Goal: Use online tool/utility: Utilize a website feature to perform a specific function

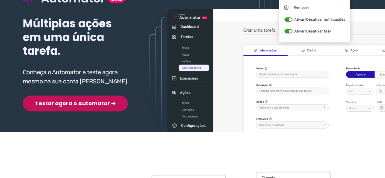
scroll to position [91, 0]
click at [73, 105] on button "Testar agora o Automator ➜" at bounding box center [75, 103] width 105 height 16
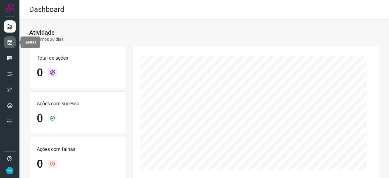
click at [10, 40] on icon at bounding box center [10, 42] width 6 height 6
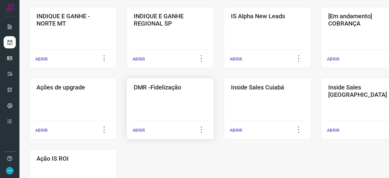
scroll to position [274, 0]
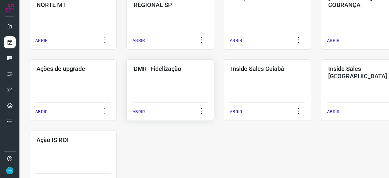
click at [137, 111] on p "ABRIR" at bounding box center [139, 112] width 12 height 6
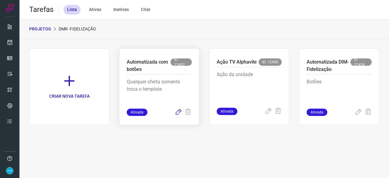
click at [179, 111] on icon at bounding box center [178, 112] width 7 height 7
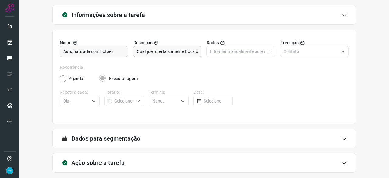
scroll to position [59, 0]
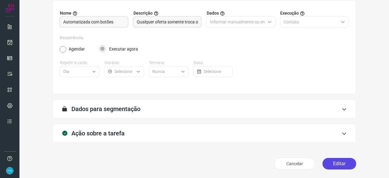
click at [342, 162] on button "Editar" at bounding box center [340, 164] width 34 height 12
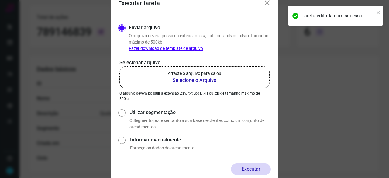
click at [188, 81] on b "Selecione o Arquivo" at bounding box center [195, 80] width 54 height 7
click at [0, 0] on input "Arraste o arquivo para cá ou Selecione o Arquivo" at bounding box center [0, 0] width 0 height 0
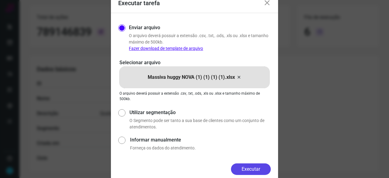
click at [259, 171] on button "Executar" at bounding box center [251, 169] width 40 height 12
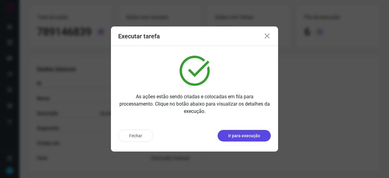
click at [248, 140] on button "Ir para execução" at bounding box center [244, 136] width 53 height 12
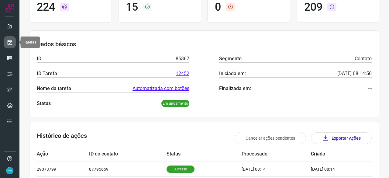
click at [12, 42] on icon at bounding box center [10, 42] width 6 height 6
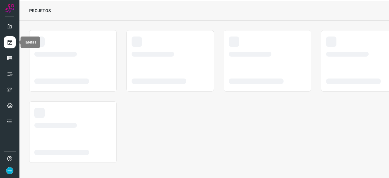
scroll to position [18, 0]
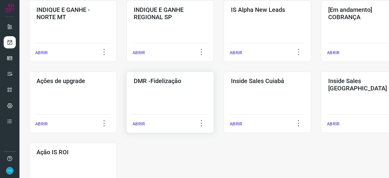
click at [139, 126] on p "ABRIR" at bounding box center [139, 124] width 12 height 6
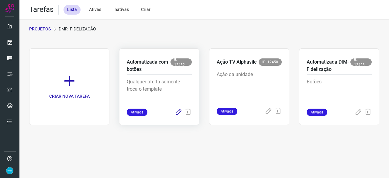
click at [178, 112] on icon at bounding box center [178, 112] width 7 height 7
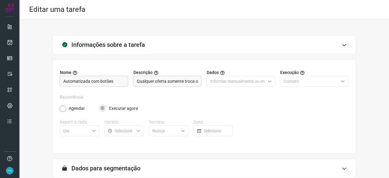
scroll to position [59, 0]
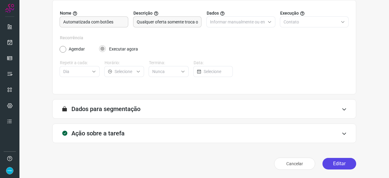
click at [333, 164] on button "Editar" at bounding box center [340, 164] width 34 height 12
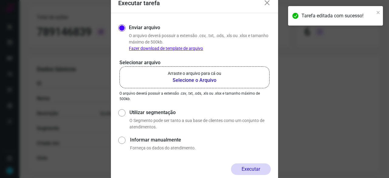
click at [189, 81] on b "Selecione o Arquivo" at bounding box center [195, 80] width 54 height 7
click at [0, 0] on input "Arraste o arquivo para cá ou Selecione o Arquivo" at bounding box center [0, 0] width 0 height 0
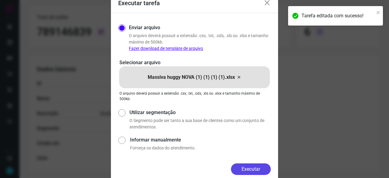
click at [253, 165] on button "Executar" at bounding box center [251, 169] width 40 height 12
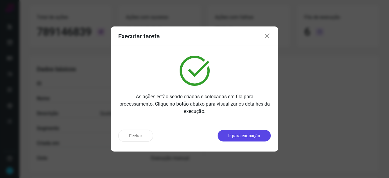
click at [237, 137] on p "Ir para execução" at bounding box center [244, 136] width 32 height 6
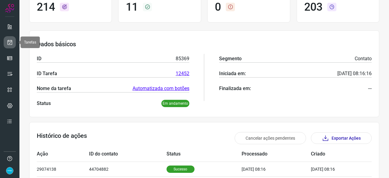
click at [8, 42] on icon at bounding box center [10, 42] width 6 height 6
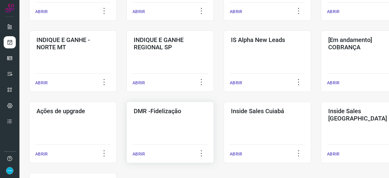
scroll to position [261, 0]
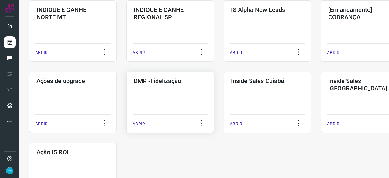
click at [142, 125] on p "ABRIR" at bounding box center [139, 124] width 12 height 6
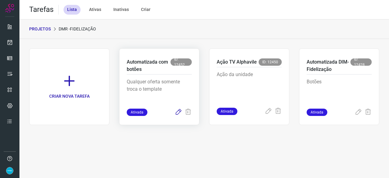
click at [179, 114] on icon at bounding box center [178, 112] width 7 height 7
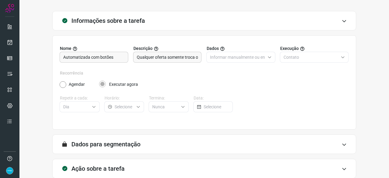
scroll to position [59, 0]
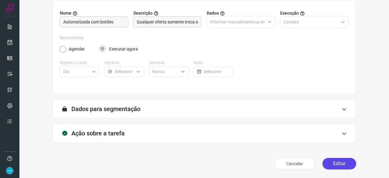
click at [344, 164] on button "Editar" at bounding box center [340, 164] width 34 height 12
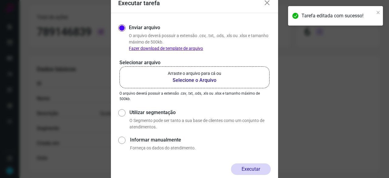
click at [194, 81] on b "Selecione o Arquivo" at bounding box center [195, 80] width 54 height 7
click at [0, 0] on input "Arraste o arquivo para cá ou Selecione o Arquivo" at bounding box center [0, 0] width 0 height 0
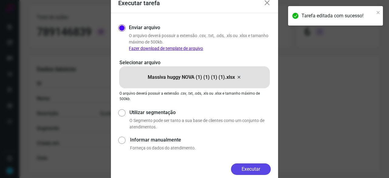
click at [251, 166] on button "Executar" at bounding box center [251, 169] width 40 height 12
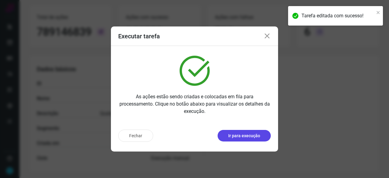
click at [241, 134] on p "Ir para execução" at bounding box center [244, 136] width 32 height 6
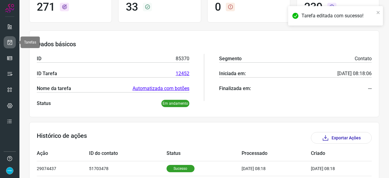
click at [10, 43] on icon at bounding box center [10, 42] width 6 height 6
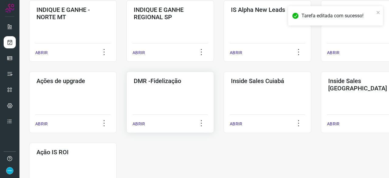
click at [144, 123] on p "ABRIR" at bounding box center [139, 124] width 12 height 6
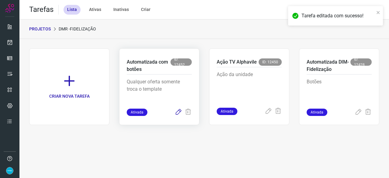
click at [179, 112] on icon at bounding box center [178, 112] width 7 height 7
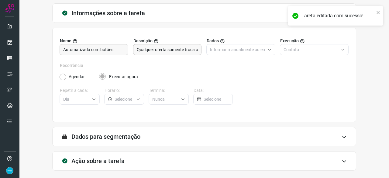
scroll to position [59, 0]
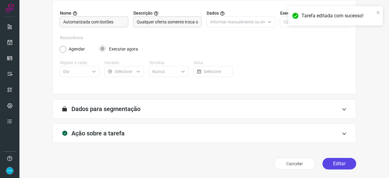
click at [339, 165] on button "Editar" at bounding box center [340, 164] width 34 height 12
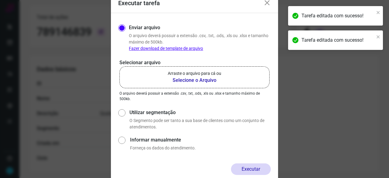
click at [197, 79] on b "Selecione o Arquivo" at bounding box center [195, 80] width 54 height 7
click at [0, 0] on input "Arraste o arquivo para cá ou Selecione o Arquivo" at bounding box center [0, 0] width 0 height 0
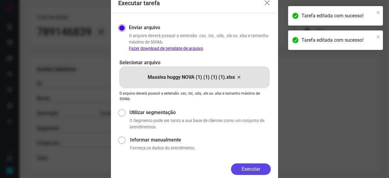
click at [243, 167] on button "Executar" at bounding box center [251, 169] width 40 height 12
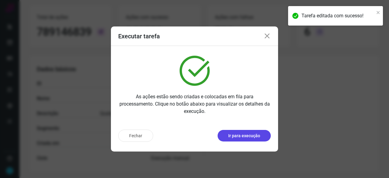
click at [239, 138] on p "Ir para execução" at bounding box center [244, 136] width 32 height 6
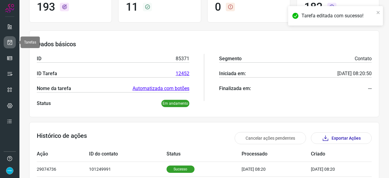
click at [7, 40] on icon at bounding box center [10, 42] width 6 height 6
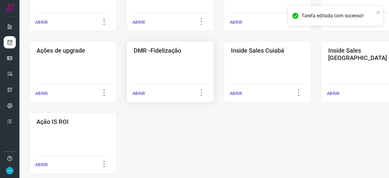
click at [140, 92] on p "ABRIR" at bounding box center [139, 93] width 12 height 6
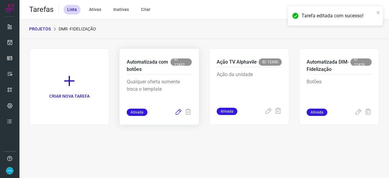
click at [178, 113] on icon at bounding box center [178, 112] width 7 height 7
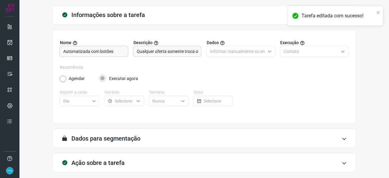
scroll to position [59, 0]
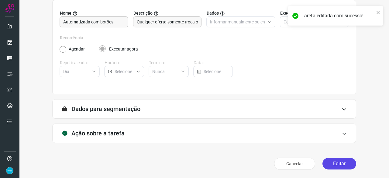
click at [329, 163] on button "Editar" at bounding box center [340, 164] width 34 height 12
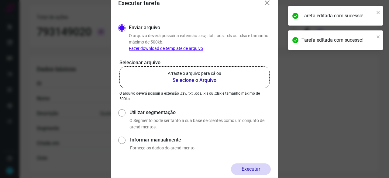
click at [181, 80] on b "Selecione o Arquivo" at bounding box center [195, 80] width 54 height 7
click at [0, 0] on input "Arraste o arquivo para cá ou Selecione o Arquivo" at bounding box center [0, 0] width 0 height 0
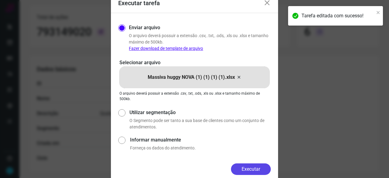
click at [260, 167] on button "Executar" at bounding box center [251, 169] width 40 height 12
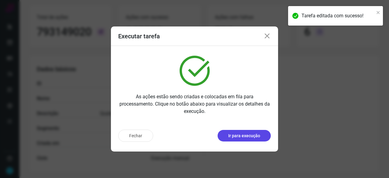
click at [259, 134] on p "Ir para execução" at bounding box center [244, 136] width 32 height 6
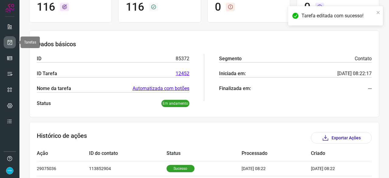
click at [6, 39] on link at bounding box center [10, 42] width 12 height 12
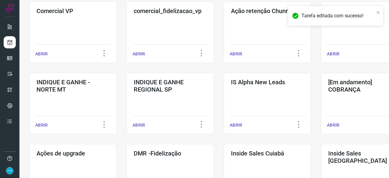
scroll to position [231, 0]
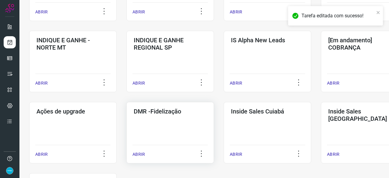
click at [141, 156] on p "ABRIR" at bounding box center [139, 154] width 12 height 6
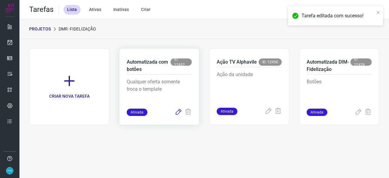
click at [178, 114] on icon at bounding box center [178, 112] width 7 height 7
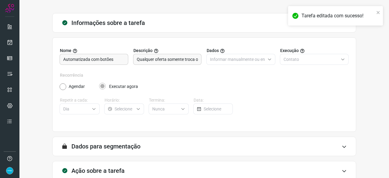
scroll to position [59, 0]
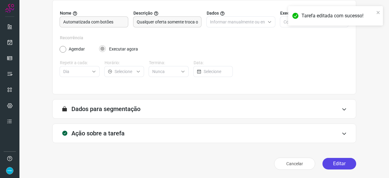
click at [336, 161] on button "Editar" at bounding box center [340, 164] width 34 height 12
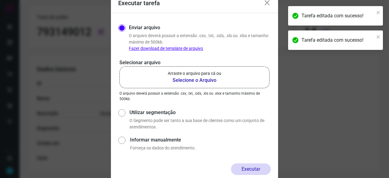
click at [182, 80] on b "Selecione o Arquivo" at bounding box center [195, 80] width 54 height 7
click at [0, 0] on input "Arraste o arquivo para cá ou Selecione o Arquivo" at bounding box center [0, 0] width 0 height 0
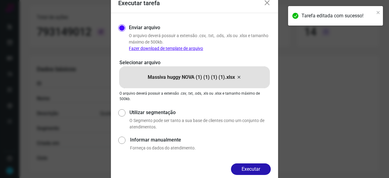
click at [265, 165] on button "Executar" at bounding box center [251, 169] width 40 height 12
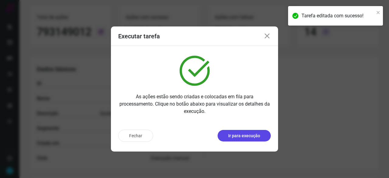
click at [237, 137] on p "Ir para execução" at bounding box center [244, 136] width 32 height 6
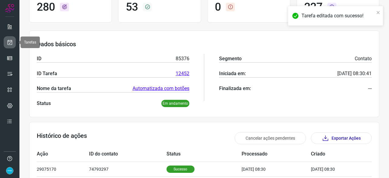
click at [10, 43] on icon at bounding box center [10, 42] width 6 height 6
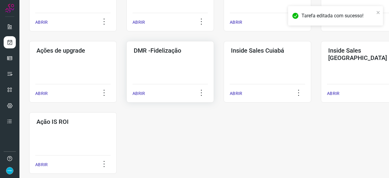
click at [140, 95] on p "ABRIR" at bounding box center [139, 93] width 12 height 6
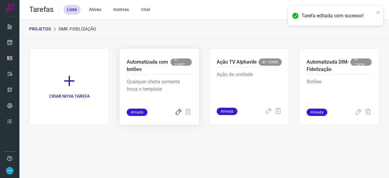
click at [180, 112] on icon at bounding box center [178, 112] width 7 height 7
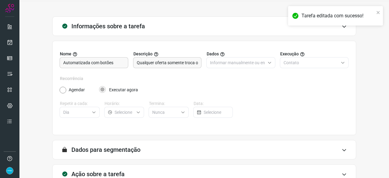
scroll to position [59, 0]
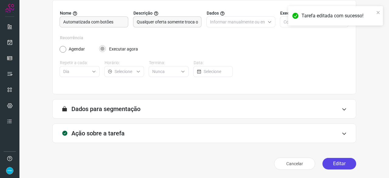
click at [338, 162] on button "Editar" at bounding box center [340, 164] width 34 height 12
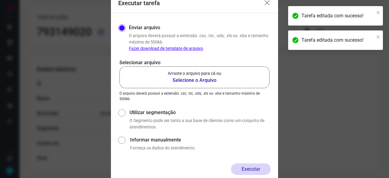
click at [202, 79] on b "Selecione o Arquivo" at bounding box center [195, 80] width 54 height 7
click at [0, 0] on input "Arraste o arquivo para cá ou Selecione o Arquivo" at bounding box center [0, 0] width 0 height 0
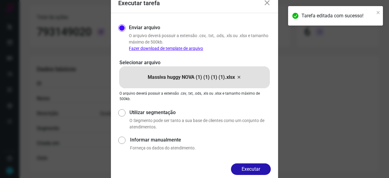
click at [252, 169] on button "Executar" at bounding box center [251, 169] width 40 height 12
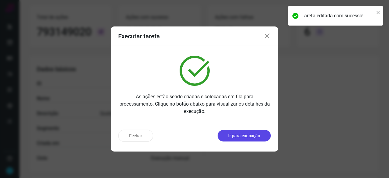
click at [245, 137] on p "Ir para execução" at bounding box center [244, 136] width 32 height 6
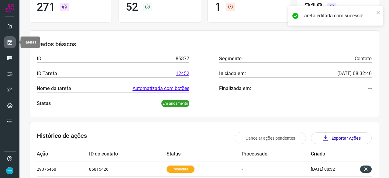
click at [11, 39] on icon at bounding box center [10, 42] width 6 height 6
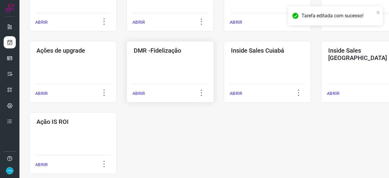
click at [144, 91] on p "ABRIR" at bounding box center [139, 93] width 12 height 6
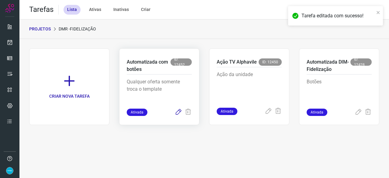
click at [179, 113] on icon at bounding box center [178, 112] width 7 height 7
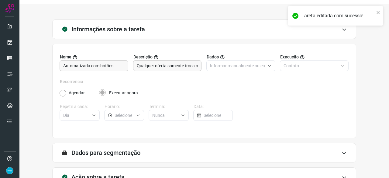
scroll to position [59, 0]
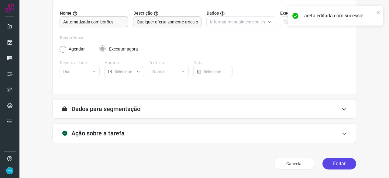
click at [333, 168] on button "Editar" at bounding box center [340, 164] width 34 height 12
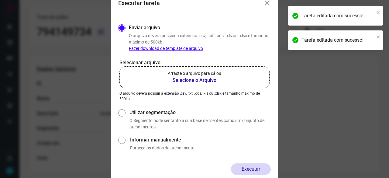
click at [187, 81] on b "Selecione o Arquivo" at bounding box center [195, 80] width 54 height 7
click at [0, 0] on input "Arraste o arquivo para cá ou Selecione o Arquivo" at bounding box center [0, 0] width 0 height 0
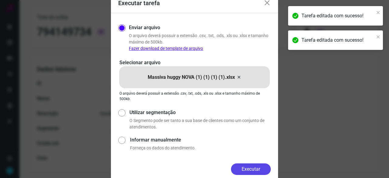
click at [261, 168] on button "Executar" at bounding box center [251, 169] width 40 height 12
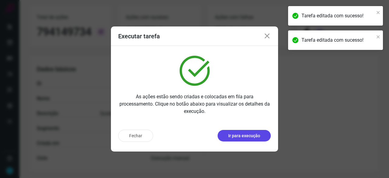
click at [232, 136] on p "Ir para execução" at bounding box center [244, 136] width 32 height 6
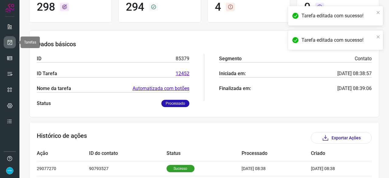
click at [6, 40] on link at bounding box center [10, 42] width 12 height 12
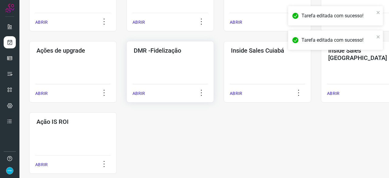
scroll to position [317, 0]
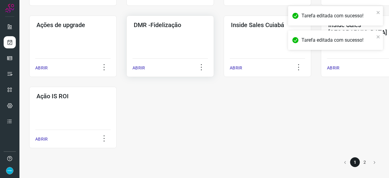
click at [139, 68] on p "ABRIR" at bounding box center [139, 68] width 12 height 6
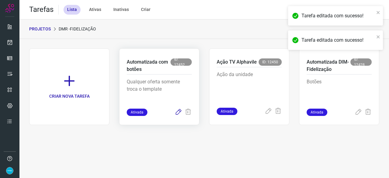
click at [179, 111] on icon at bounding box center [178, 112] width 7 height 7
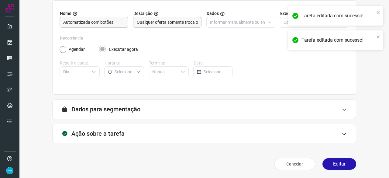
scroll to position [59, 0]
click at [337, 164] on button "Editar" at bounding box center [340, 164] width 34 height 12
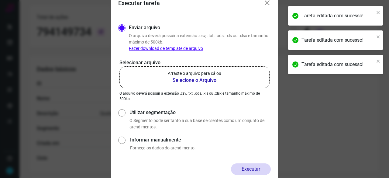
click at [192, 81] on b "Selecione o Arquivo" at bounding box center [195, 80] width 54 height 7
click at [0, 0] on input "Arraste o arquivo para cá ou Selecione o Arquivo" at bounding box center [0, 0] width 0 height 0
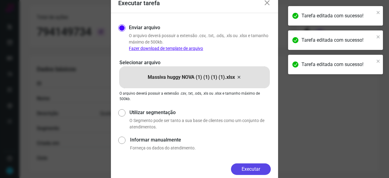
click at [256, 167] on button "Executar" at bounding box center [251, 169] width 40 height 12
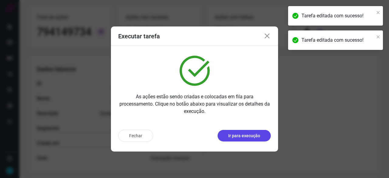
click at [243, 136] on p "Ir para execução" at bounding box center [244, 136] width 32 height 6
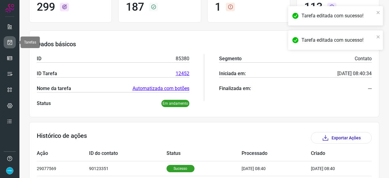
click at [6, 39] on link at bounding box center [10, 42] width 12 height 12
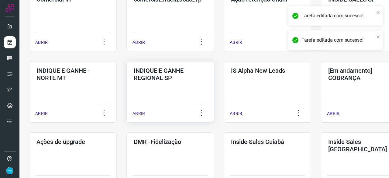
scroll to position [231, 0]
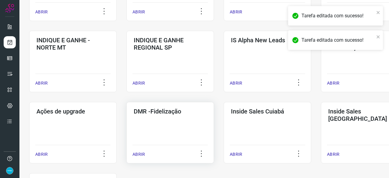
click at [139, 152] on p "ABRIR" at bounding box center [139, 154] width 12 height 6
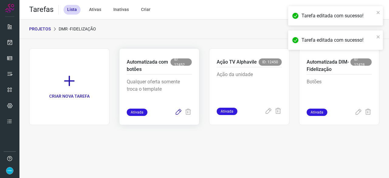
click at [179, 114] on icon at bounding box center [178, 112] width 7 height 7
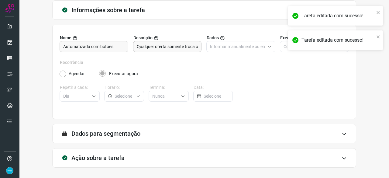
scroll to position [59, 0]
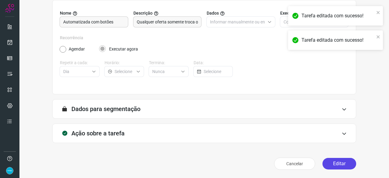
click at [329, 162] on button "Editar" at bounding box center [340, 164] width 34 height 12
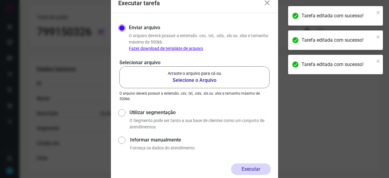
click at [188, 79] on b "Selecione o Arquivo" at bounding box center [195, 80] width 54 height 7
click at [0, 0] on input "Arraste o arquivo para cá ou Selecione o Arquivo" at bounding box center [0, 0] width 0 height 0
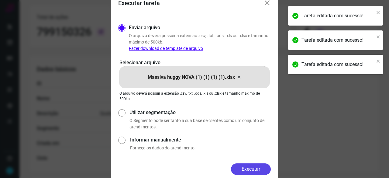
click at [258, 164] on button "Executar" at bounding box center [251, 169] width 40 height 12
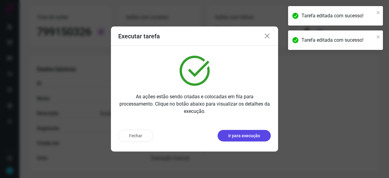
click at [231, 134] on p "Ir para execução" at bounding box center [244, 136] width 32 height 6
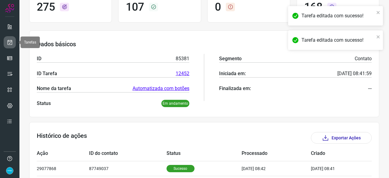
click at [10, 41] on icon at bounding box center [10, 42] width 6 height 6
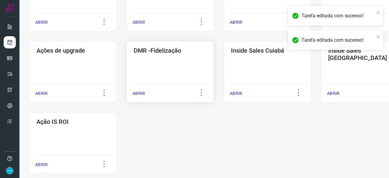
click at [141, 93] on p "ABRIR" at bounding box center [139, 93] width 12 height 6
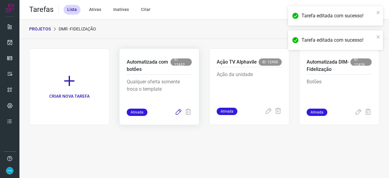
click at [179, 112] on icon at bounding box center [178, 112] width 7 height 7
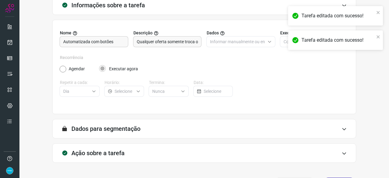
scroll to position [59, 0]
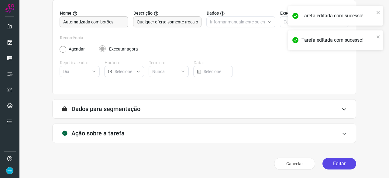
click at [336, 163] on button "Editar" at bounding box center [340, 164] width 34 height 12
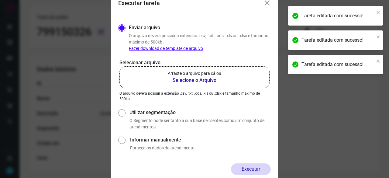
click at [184, 80] on b "Selecione o Arquivo" at bounding box center [195, 80] width 54 height 7
click at [0, 0] on input "Arraste o arquivo para cá ou Selecione o Arquivo" at bounding box center [0, 0] width 0 height 0
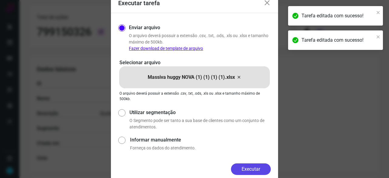
click at [261, 168] on button "Executar" at bounding box center [251, 169] width 40 height 12
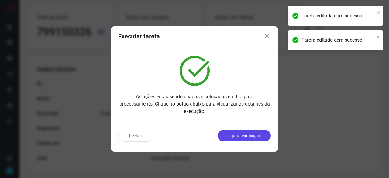
click at [248, 137] on p "Ir para execução" at bounding box center [244, 136] width 32 height 6
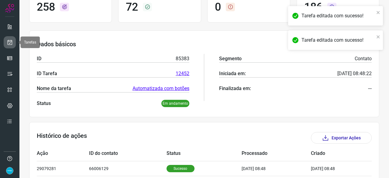
click at [11, 42] on icon at bounding box center [10, 42] width 6 height 6
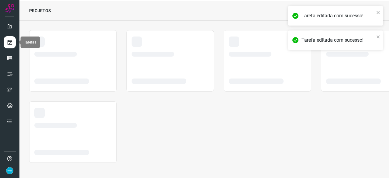
scroll to position [18, 0]
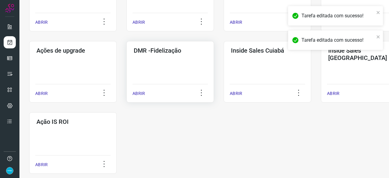
click at [140, 91] on p "ABRIR" at bounding box center [139, 93] width 12 height 6
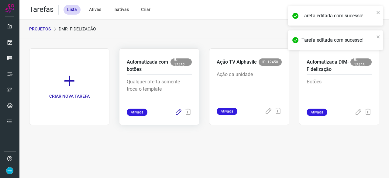
click at [177, 111] on icon at bounding box center [178, 112] width 7 height 7
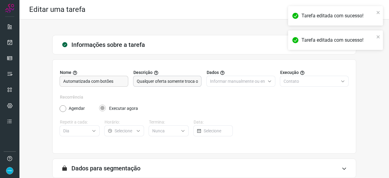
scroll to position [59, 0]
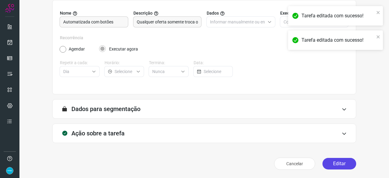
click at [337, 161] on button "Editar" at bounding box center [340, 164] width 34 height 12
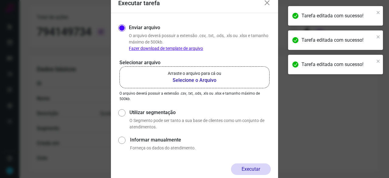
click at [185, 80] on b "Selecione o Arquivo" at bounding box center [195, 80] width 54 height 7
click at [0, 0] on input "Arraste o arquivo para cá ou Selecione o Arquivo" at bounding box center [0, 0] width 0 height 0
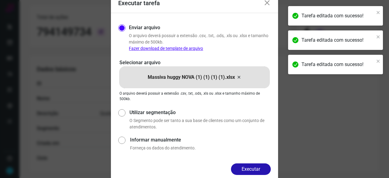
click at [256, 169] on button "Executar" at bounding box center [251, 169] width 40 height 12
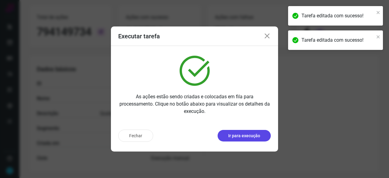
click at [241, 138] on p "Ir para execução" at bounding box center [244, 136] width 32 height 6
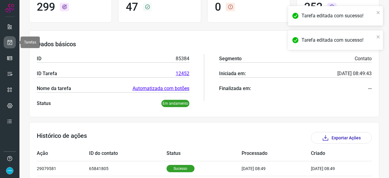
click at [9, 41] on icon at bounding box center [10, 42] width 6 height 6
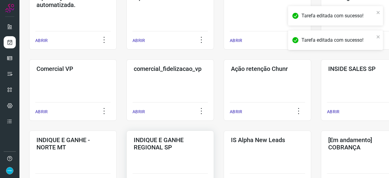
scroll to position [201, 0]
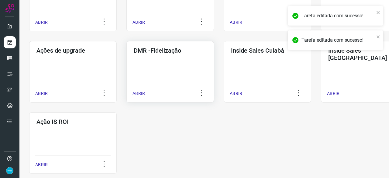
click at [142, 93] on p "ABRIR" at bounding box center [139, 93] width 12 height 6
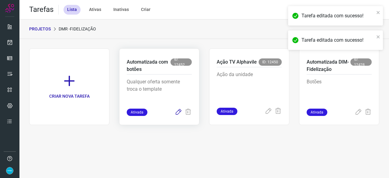
click at [175, 112] on icon at bounding box center [178, 112] width 7 height 7
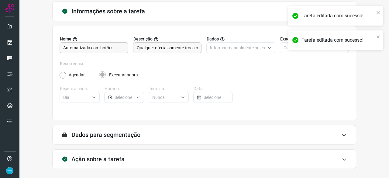
scroll to position [59, 0]
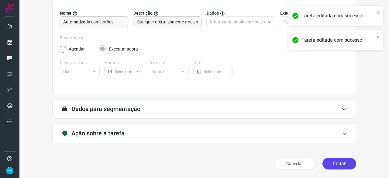
click at [335, 164] on button "Editar" at bounding box center [340, 164] width 34 height 12
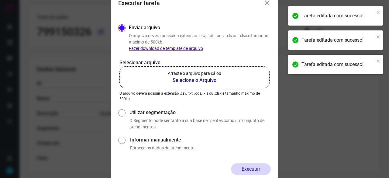
click at [186, 79] on b "Selecione o Arquivo" at bounding box center [195, 80] width 54 height 7
click at [0, 0] on input "Arraste o arquivo para cá ou Selecione o Arquivo" at bounding box center [0, 0] width 0 height 0
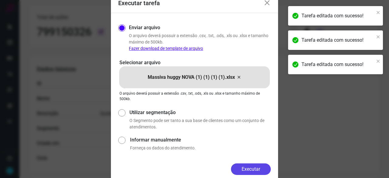
click at [255, 168] on button "Executar" at bounding box center [251, 169] width 40 height 12
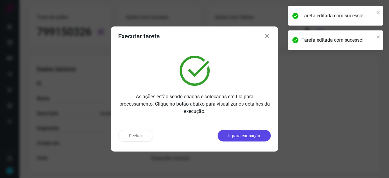
click at [241, 137] on p "Ir para execução" at bounding box center [244, 136] width 32 height 6
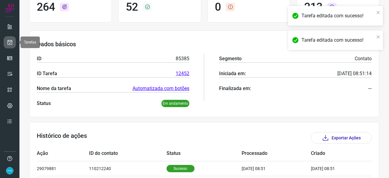
click at [9, 40] on icon at bounding box center [10, 42] width 6 height 6
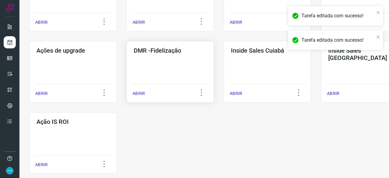
click at [140, 93] on p "ABRIR" at bounding box center [139, 93] width 12 height 6
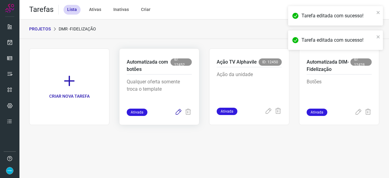
click at [178, 112] on icon at bounding box center [178, 112] width 7 height 7
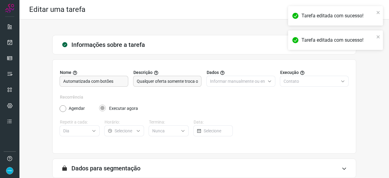
scroll to position [59, 0]
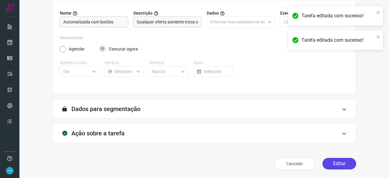
click at [331, 163] on button "Editar" at bounding box center [340, 164] width 34 height 12
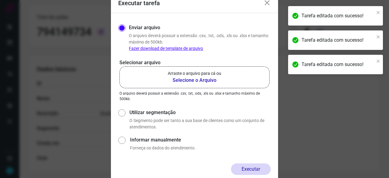
click at [194, 81] on b "Selecione o Arquivo" at bounding box center [195, 80] width 54 height 7
click at [0, 0] on input "Arraste o arquivo para cá ou Selecione o Arquivo" at bounding box center [0, 0] width 0 height 0
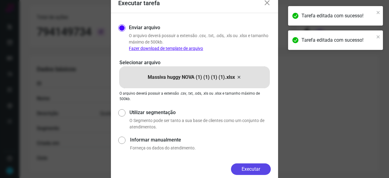
click at [267, 168] on button "Executar" at bounding box center [251, 169] width 40 height 12
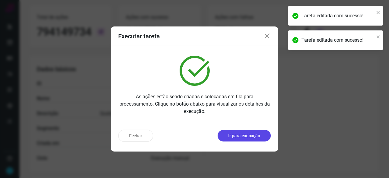
click at [241, 140] on button "Ir para execução" at bounding box center [244, 136] width 53 height 12
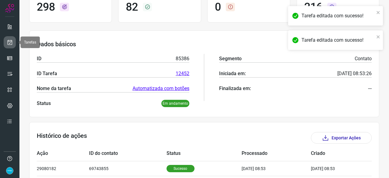
click at [10, 44] on icon at bounding box center [10, 42] width 6 height 6
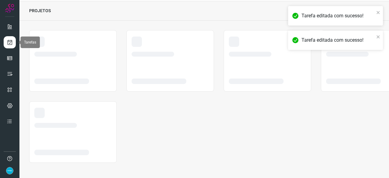
scroll to position [18, 0]
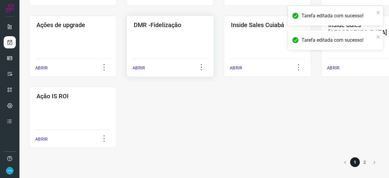
click at [139, 67] on p "ABRIR" at bounding box center [139, 68] width 12 height 6
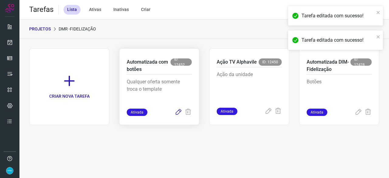
click at [180, 111] on icon at bounding box center [178, 112] width 7 height 7
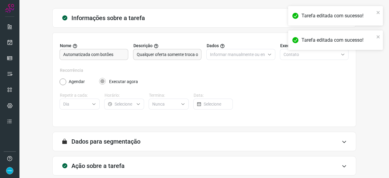
scroll to position [59, 0]
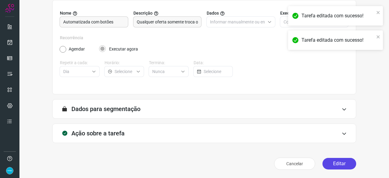
click at [333, 163] on button "Editar" at bounding box center [340, 164] width 34 height 12
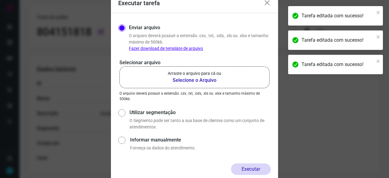
click at [190, 81] on b "Selecione o Arquivo" at bounding box center [195, 80] width 54 height 7
click at [0, 0] on input "Arraste o arquivo para cá ou Selecione o Arquivo" at bounding box center [0, 0] width 0 height 0
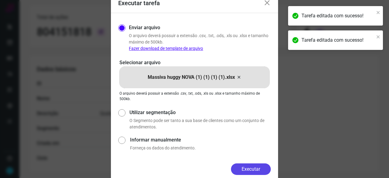
click at [257, 169] on button "Executar" at bounding box center [251, 169] width 40 height 12
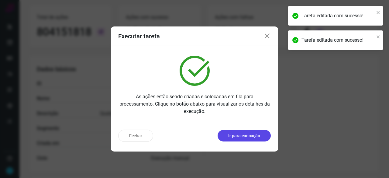
click at [260, 137] on button "Ir para execução" at bounding box center [244, 136] width 53 height 12
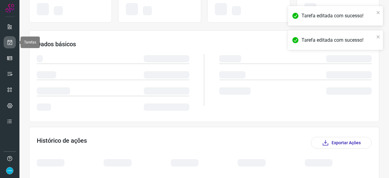
click at [9, 40] on icon at bounding box center [10, 42] width 6 height 6
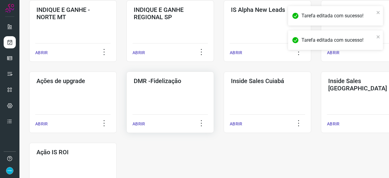
click at [142, 122] on p "ABRIR" at bounding box center [139, 124] width 12 height 6
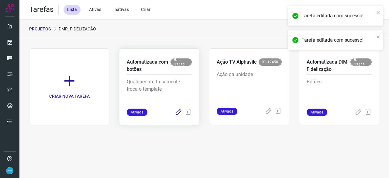
click at [178, 111] on icon at bounding box center [178, 112] width 7 height 7
